Goal: Task Accomplishment & Management: Use online tool/utility

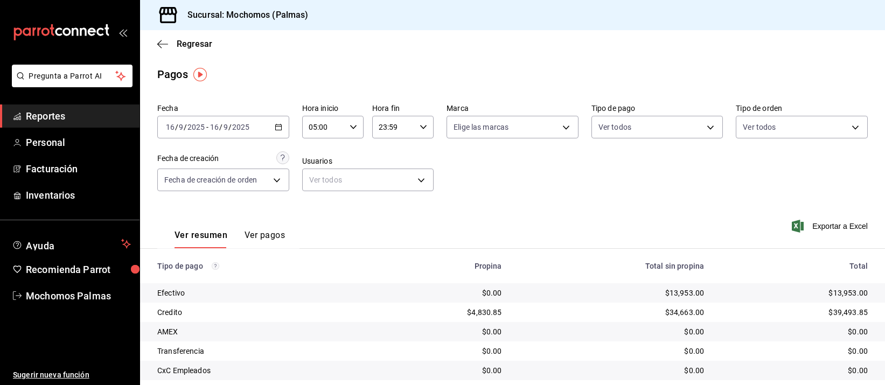
click at [66, 117] on span "Reportes" at bounding box center [78, 116] width 105 height 15
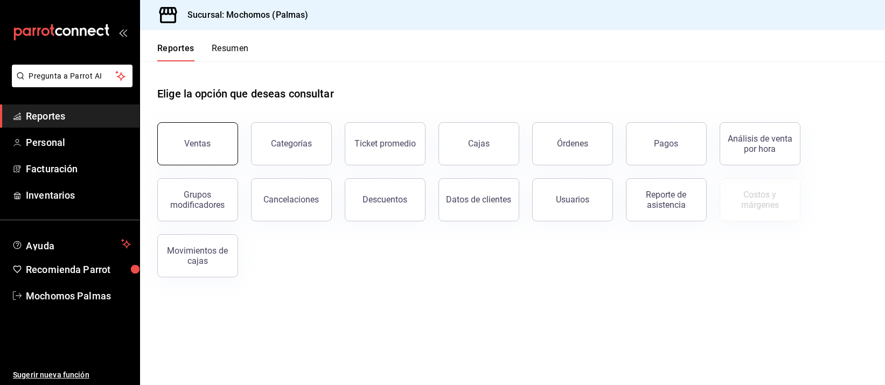
click at [208, 145] on div "Ventas" at bounding box center [198, 143] width 26 height 10
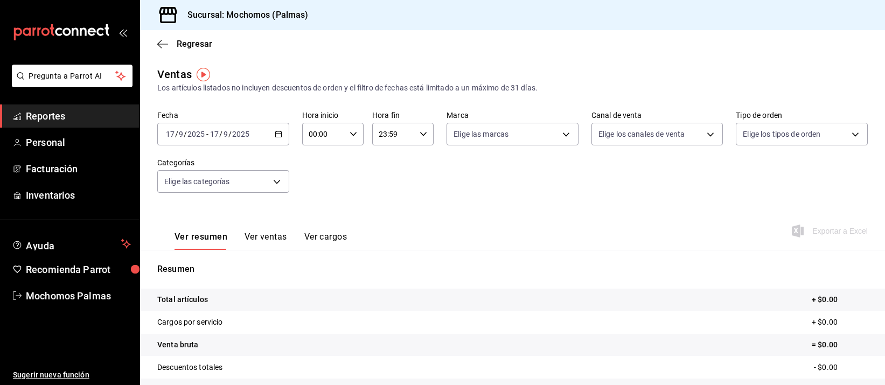
click at [275, 130] on icon "button" at bounding box center [279, 134] width 8 height 8
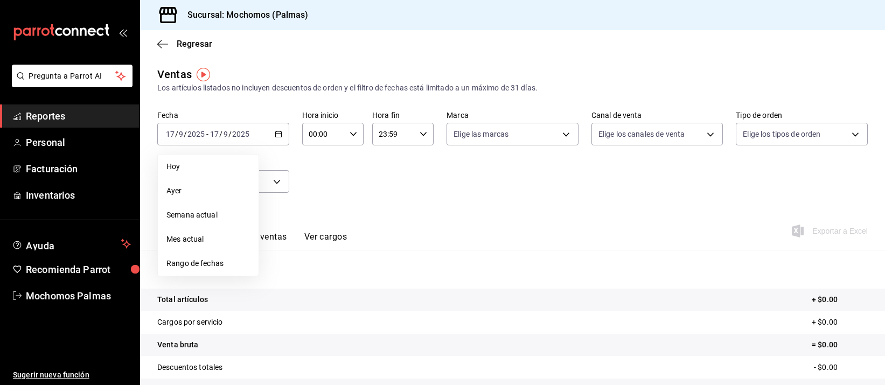
click at [222, 268] on span "Rango de fechas" at bounding box center [207, 263] width 83 height 11
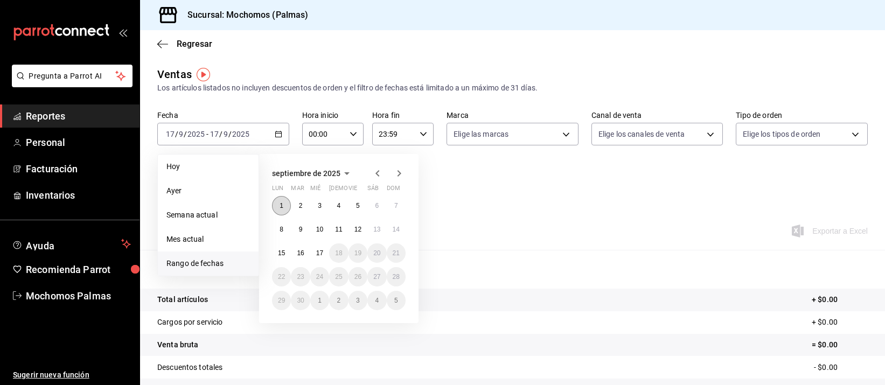
click at [280, 197] on button "1" at bounding box center [281, 205] width 19 height 19
click at [326, 255] on button "17" at bounding box center [319, 252] width 19 height 19
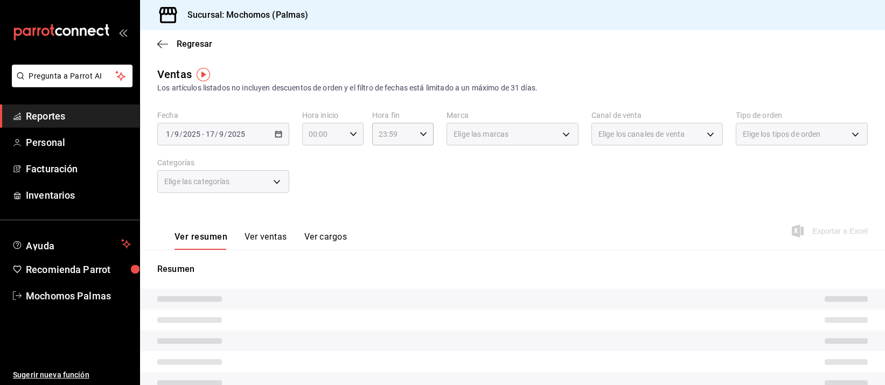
click at [349, 136] on icon "button" at bounding box center [353, 134] width 8 height 8
click at [313, 221] on span "05" at bounding box center [315, 223] width 13 height 9
type input "05:00"
click at [424, 131] on div at bounding box center [442, 192] width 885 height 385
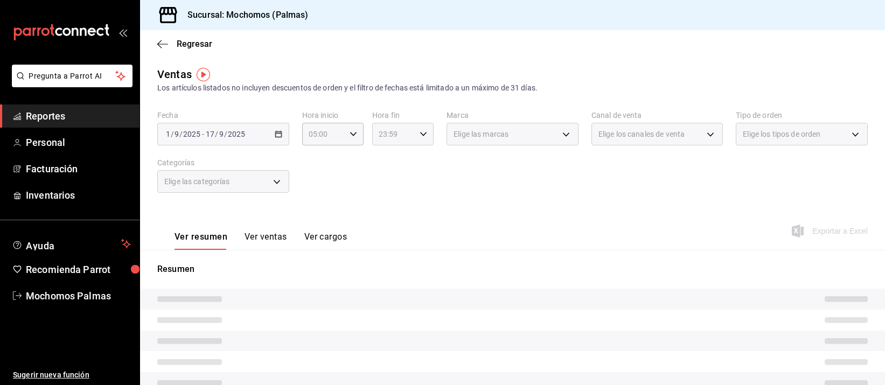
click at [419, 136] on icon "button" at bounding box center [423, 134] width 8 height 8
click at [388, 219] on span "05" at bounding box center [383, 223] width 13 height 9
click at [417, 162] on span "00" at bounding box center [414, 161] width 13 height 9
type input "05:00"
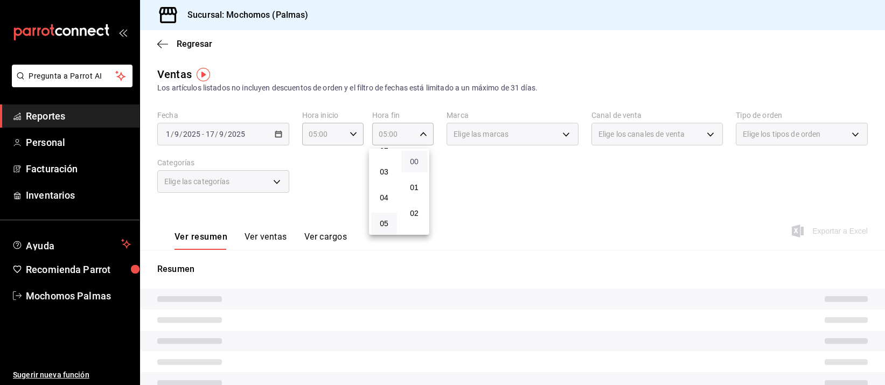
click at [417, 162] on span "00" at bounding box center [414, 161] width 13 height 9
click at [493, 155] on div at bounding box center [442, 192] width 885 height 385
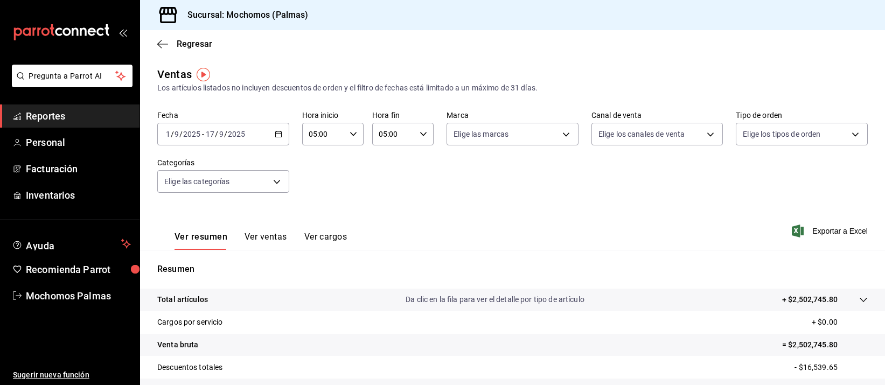
click at [270, 132] on div "[DATE] [DATE] - [DATE] [DATE]" at bounding box center [223, 134] width 132 height 23
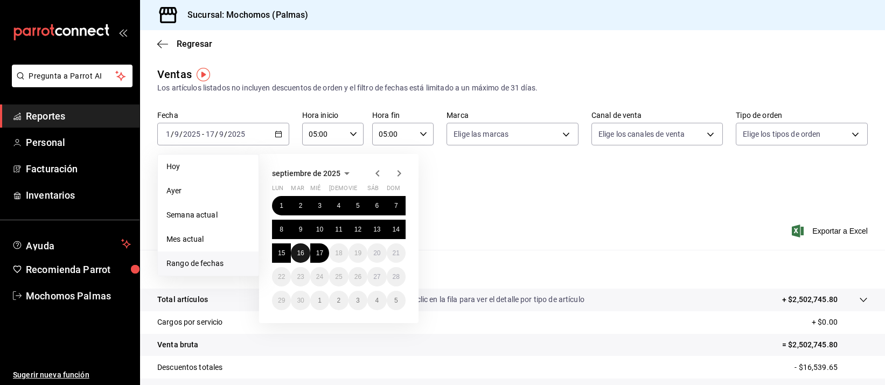
click at [302, 256] on button "16" at bounding box center [300, 252] width 19 height 19
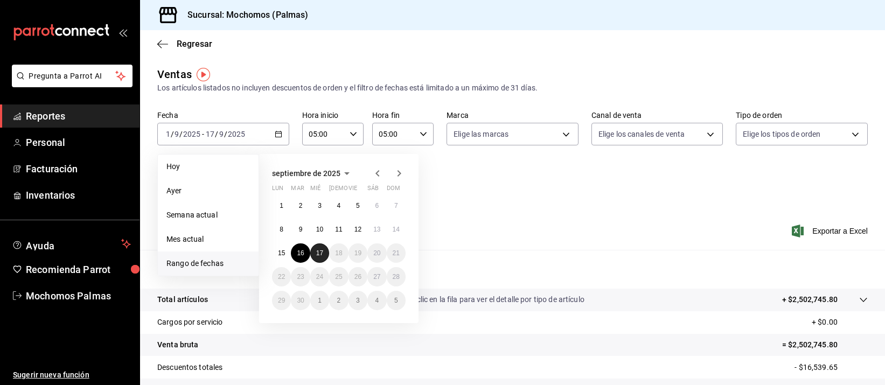
click at [317, 256] on button "17" at bounding box center [319, 252] width 19 height 19
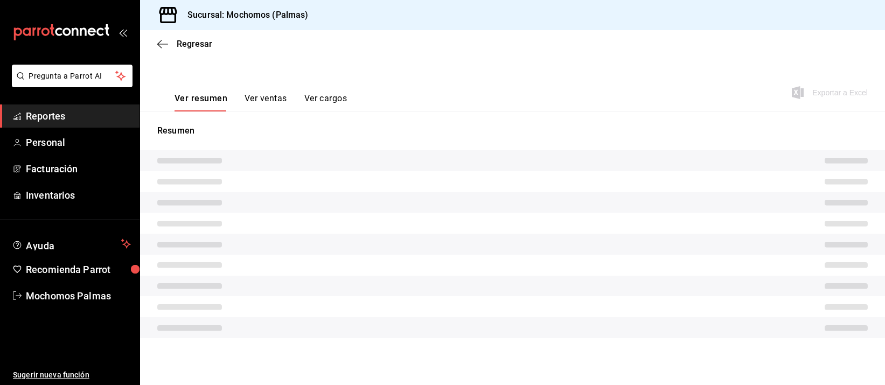
scroll to position [130, 0]
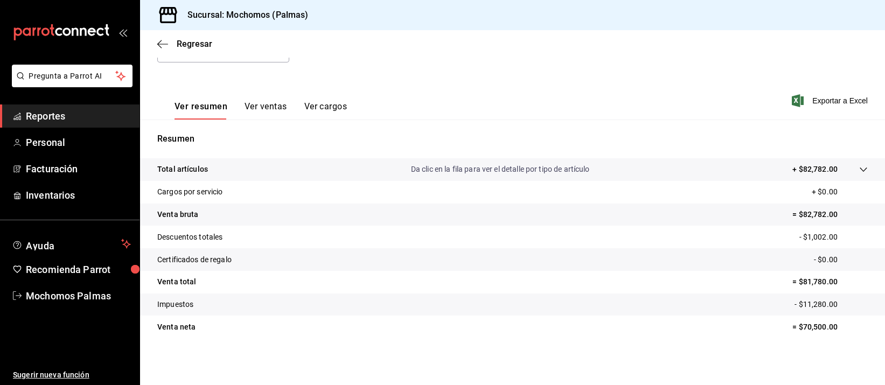
click at [66, 112] on span "Reportes" at bounding box center [78, 116] width 105 height 15
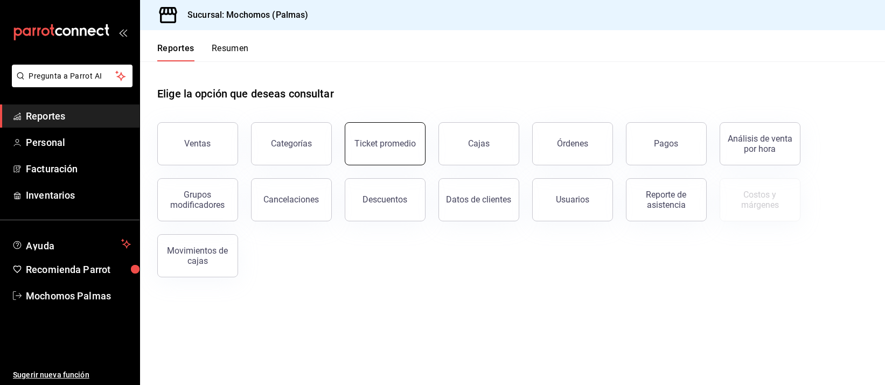
click at [387, 135] on button "Ticket promedio" at bounding box center [385, 143] width 81 height 43
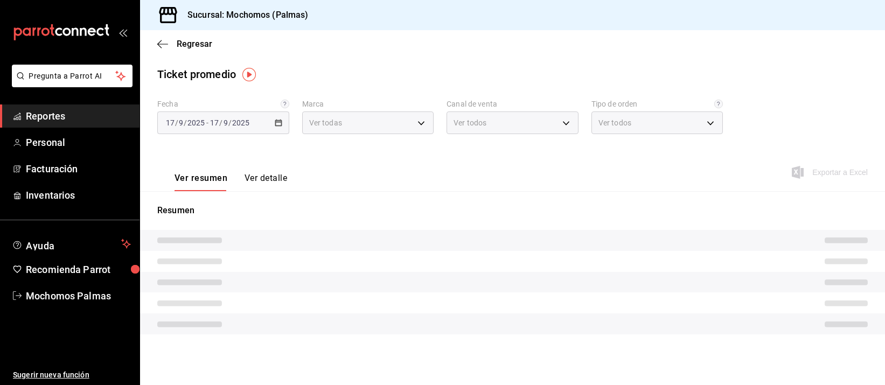
type input "70f98016-ab90-4f26-81e6-ab4884d8d8a0"
type input "PARROT,UBER_EATS,RAPPI,DIDI_FOOD,ONLINE"
type input "1406dacc-122d-474b-a961-72adf1b142d8,23052771-8e1b-43e3-b7da-1a661d939937,EXTER…"
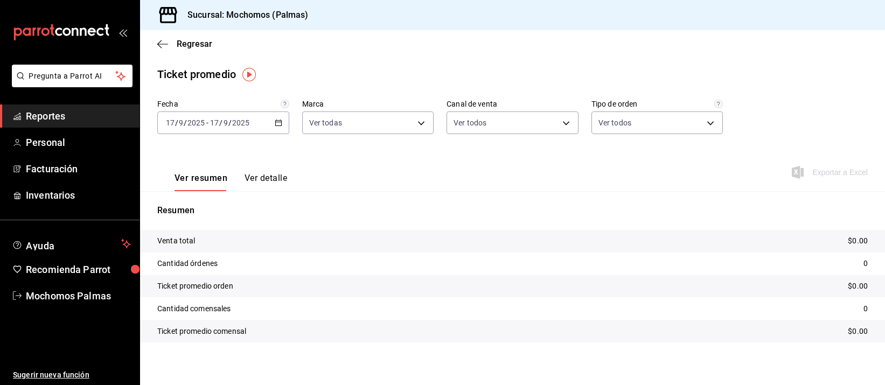
click at [275, 119] on icon "button" at bounding box center [279, 123] width 8 height 8
click at [204, 254] on span "Rango de fechas" at bounding box center [207, 252] width 83 height 11
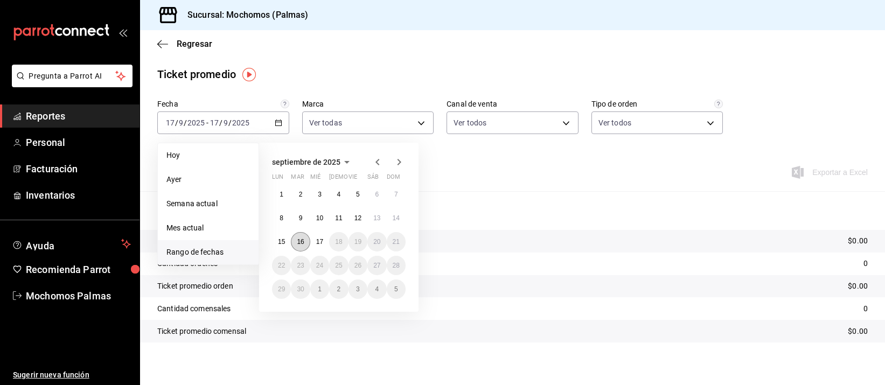
click at [299, 240] on abbr "16" at bounding box center [300, 242] width 7 height 8
click at [328, 244] on button "17" at bounding box center [319, 241] width 19 height 19
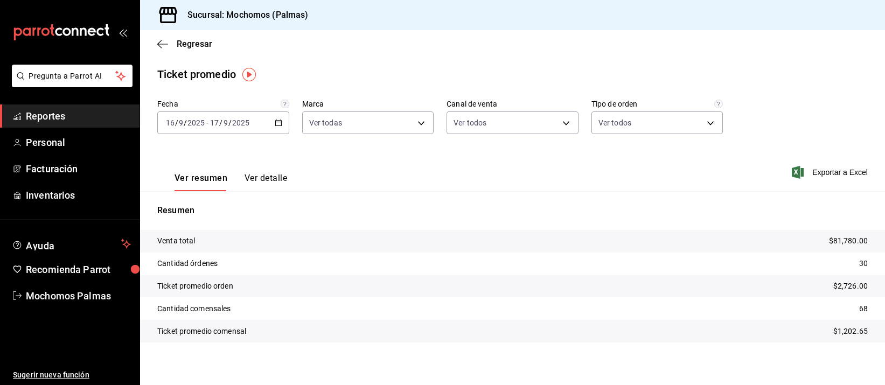
click at [276, 120] on \(Stroke\) "button" at bounding box center [278, 123] width 6 height 6
click at [62, 109] on span "Reportes" at bounding box center [78, 116] width 105 height 15
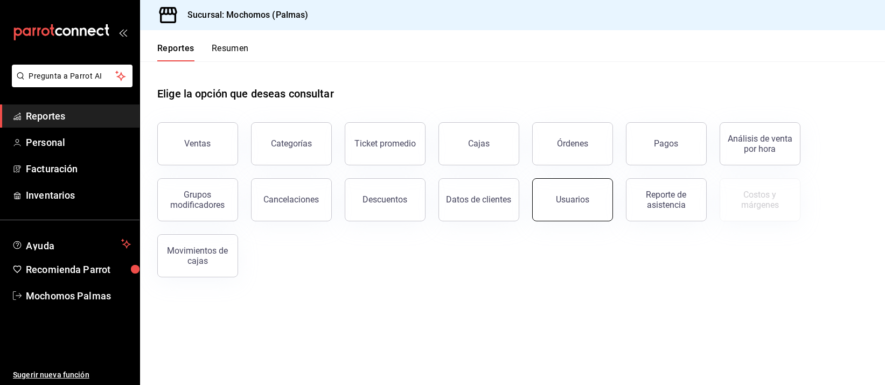
click at [585, 212] on button "Usuarios" at bounding box center [572, 199] width 81 height 43
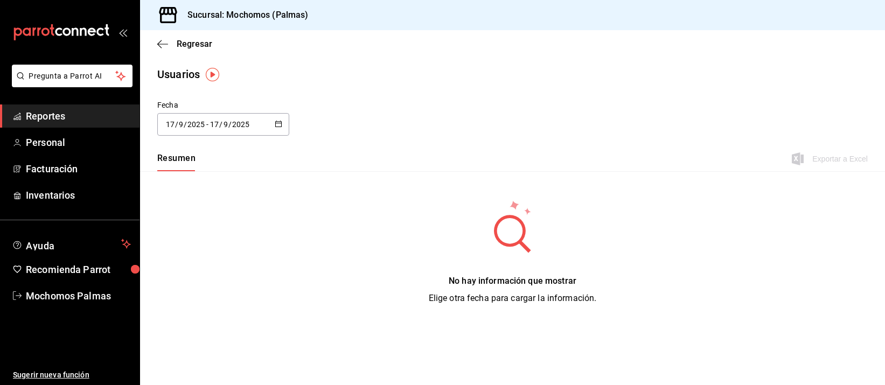
click at [278, 121] on \(Stroke\) "button" at bounding box center [278, 124] width 6 height 6
click at [215, 276] on li "Rango de fechas" at bounding box center [208, 280] width 102 height 24
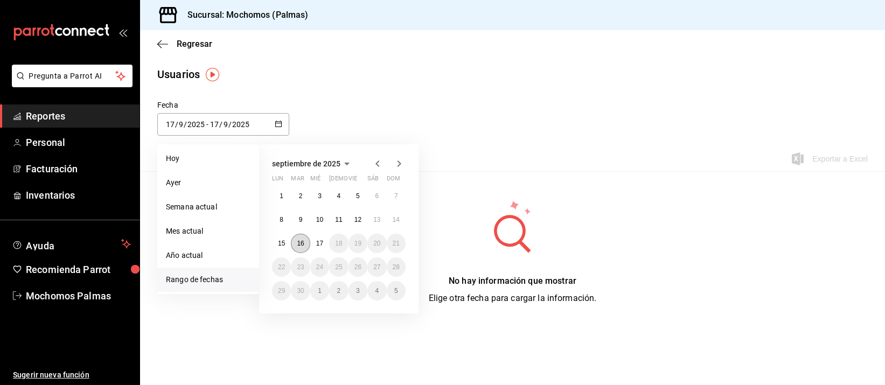
click at [307, 239] on button "16" at bounding box center [300, 243] width 19 height 19
click at [326, 239] on button "17" at bounding box center [319, 243] width 19 height 19
type input "[DATE]"
type input "16"
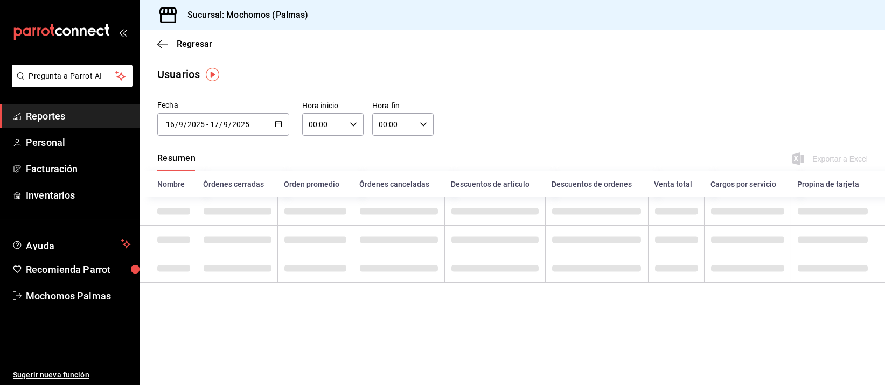
click at [356, 122] on icon "button" at bounding box center [353, 125] width 8 height 8
click at [324, 148] on button "05" at bounding box center [317, 147] width 26 height 22
type input "05:00"
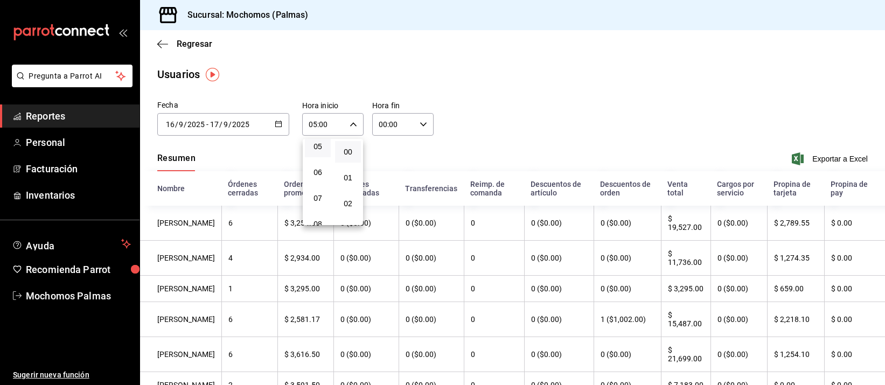
click at [411, 122] on div at bounding box center [442, 192] width 885 height 385
click at [419, 119] on div "00:00 Hora fin" at bounding box center [402, 124] width 61 height 23
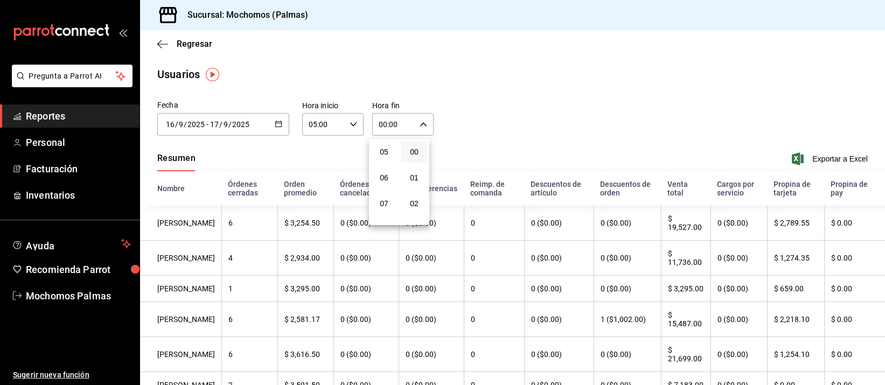
scroll to position [135, 0]
click at [385, 143] on span "05" at bounding box center [383, 146] width 13 height 9
type input "05:00"
click at [553, 135] on div at bounding box center [442, 192] width 885 height 385
click at [819, 158] on span "Exportar a Excel" at bounding box center [831, 158] width 74 height 13
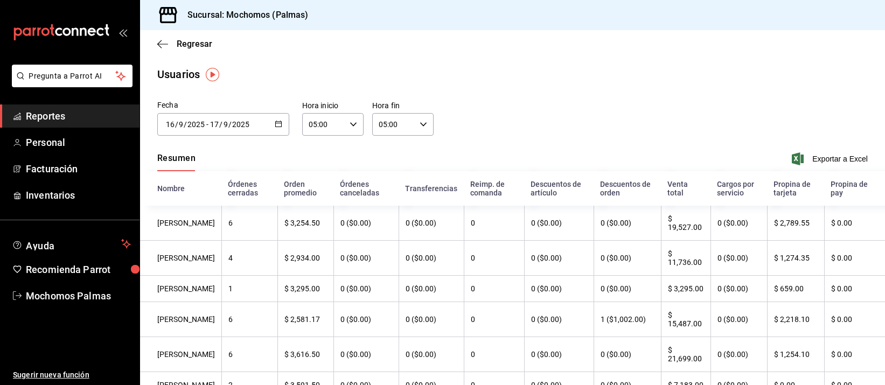
click at [281, 122] on div "[DATE] [DATE] - [DATE] [DATE]" at bounding box center [223, 124] width 132 height 23
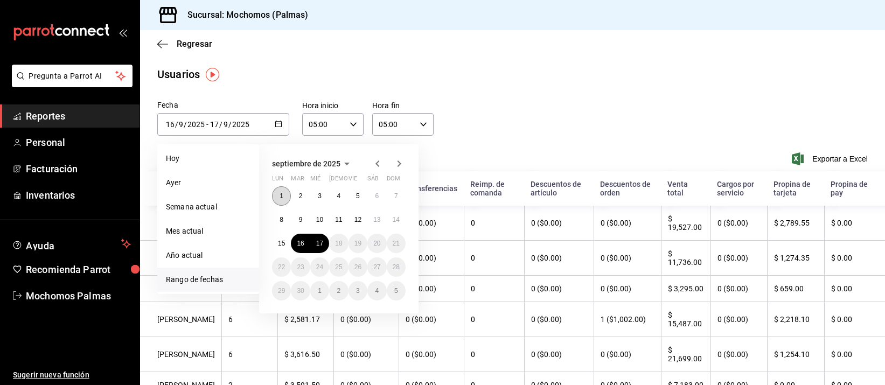
click at [286, 191] on button "1" at bounding box center [281, 195] width 19 height 19
click at [321, 240] on abbr "17" at bounding box center [319, 244] width 7 height 8
type input "[DATE]"
type input "1"
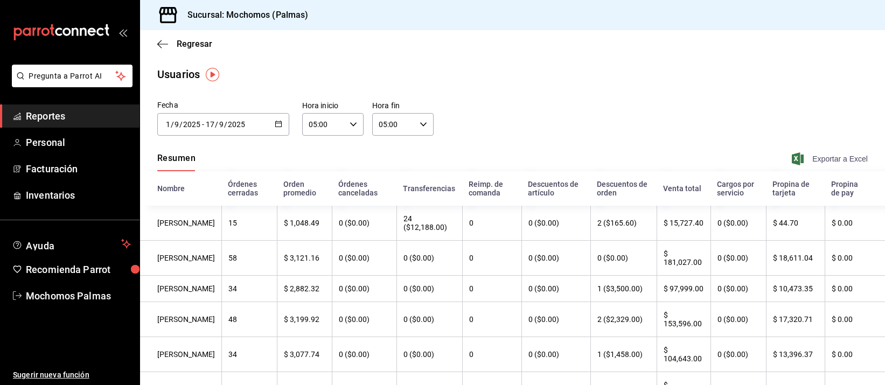
click at [818, 157] on span "Exportar a Excel" at bounding box center [831, 158] width 74 height 13
